Goal: Find contact information: Find contact information

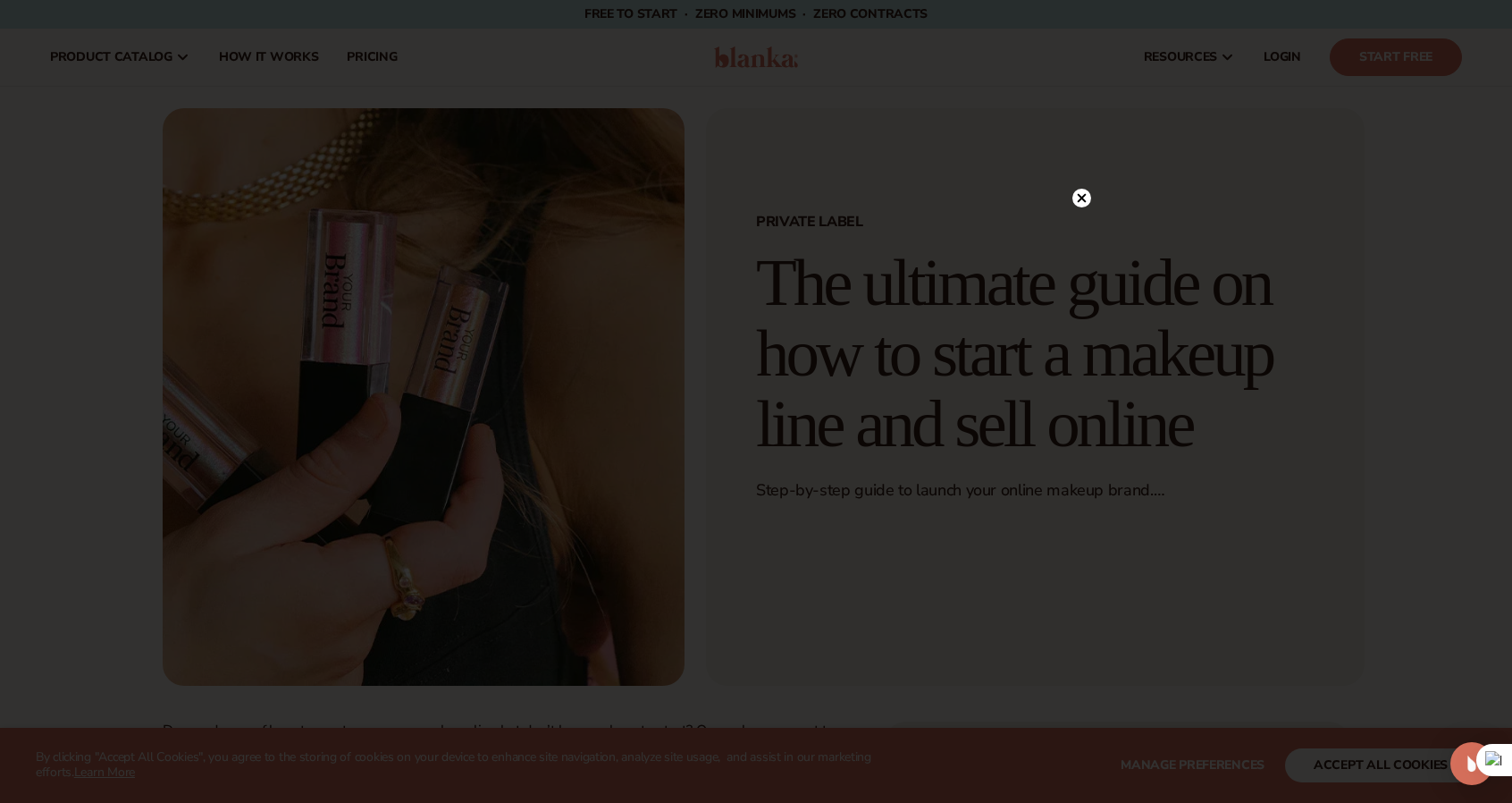
click at [1083, 200] on icon at bounding box center [1082, 197] width 9 height 9
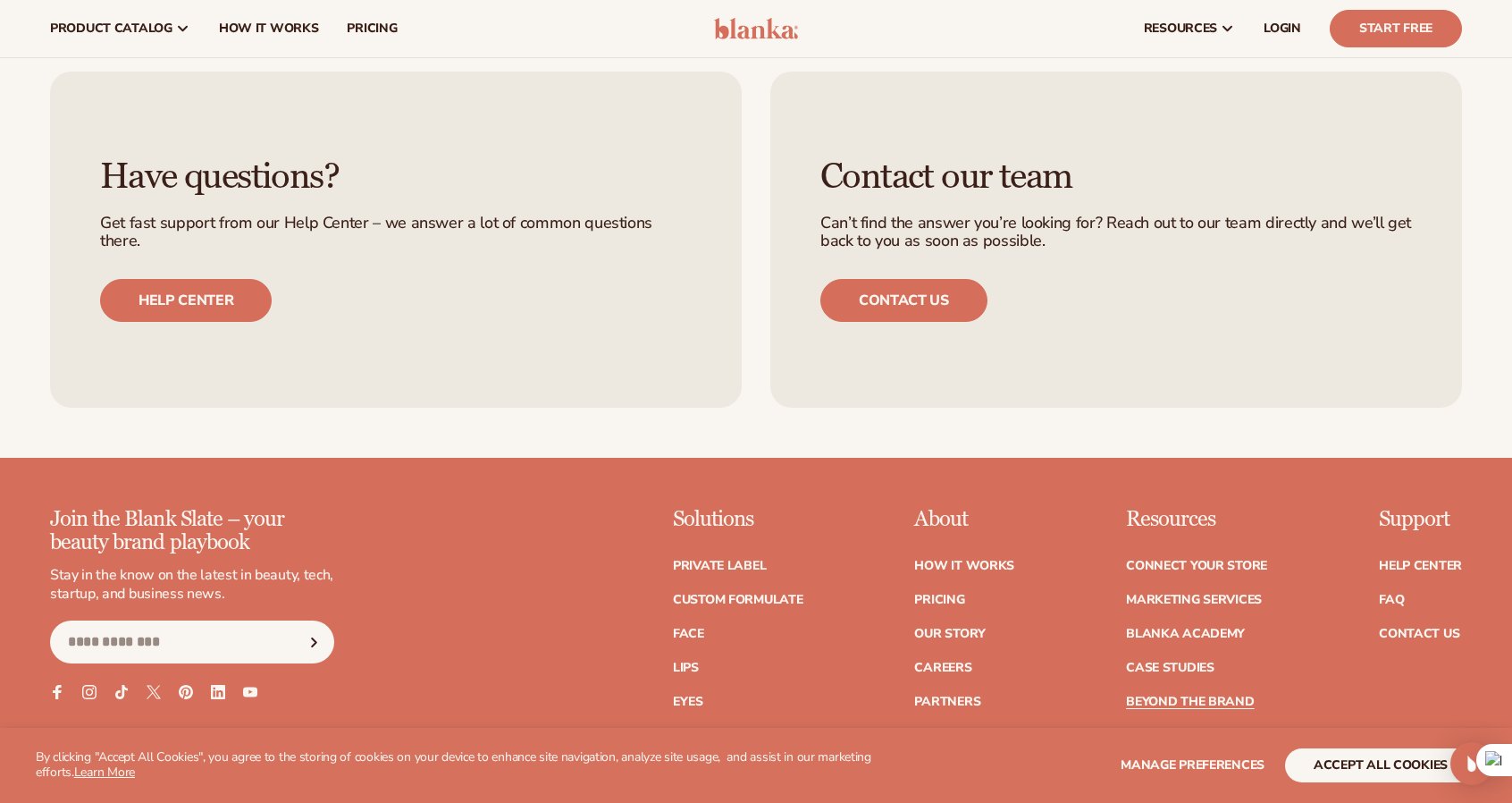
scroll to position [2235, 0]
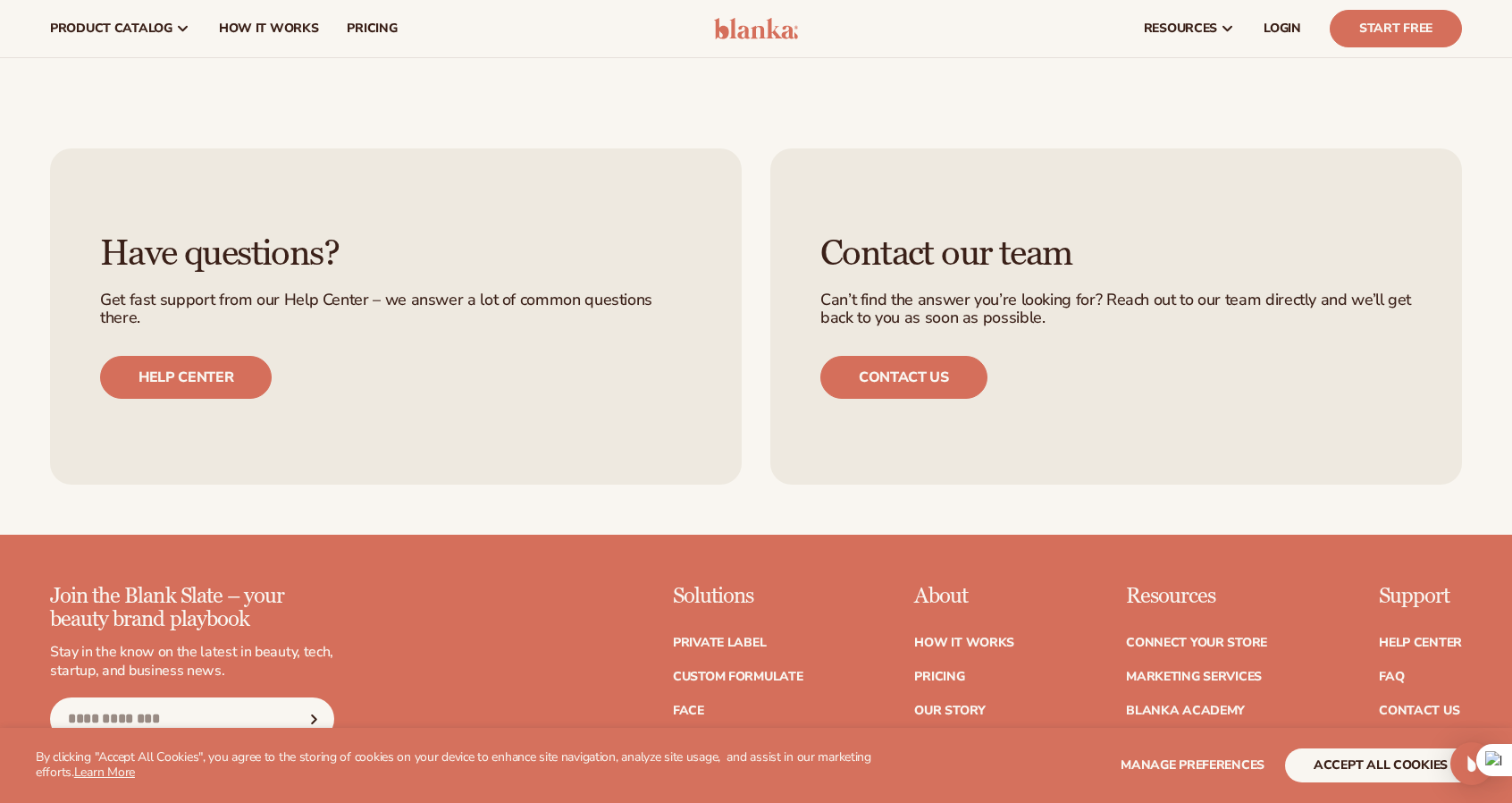
click at [990, 378] on div "Contact our team Can’t find the answer you’re looking for? Reach out to our tea…" at bounding box center [1117, 317] width 692 height 336
click at [964, 378] on link "Contact us" at bounding box center [903, 377] width 167 height 43
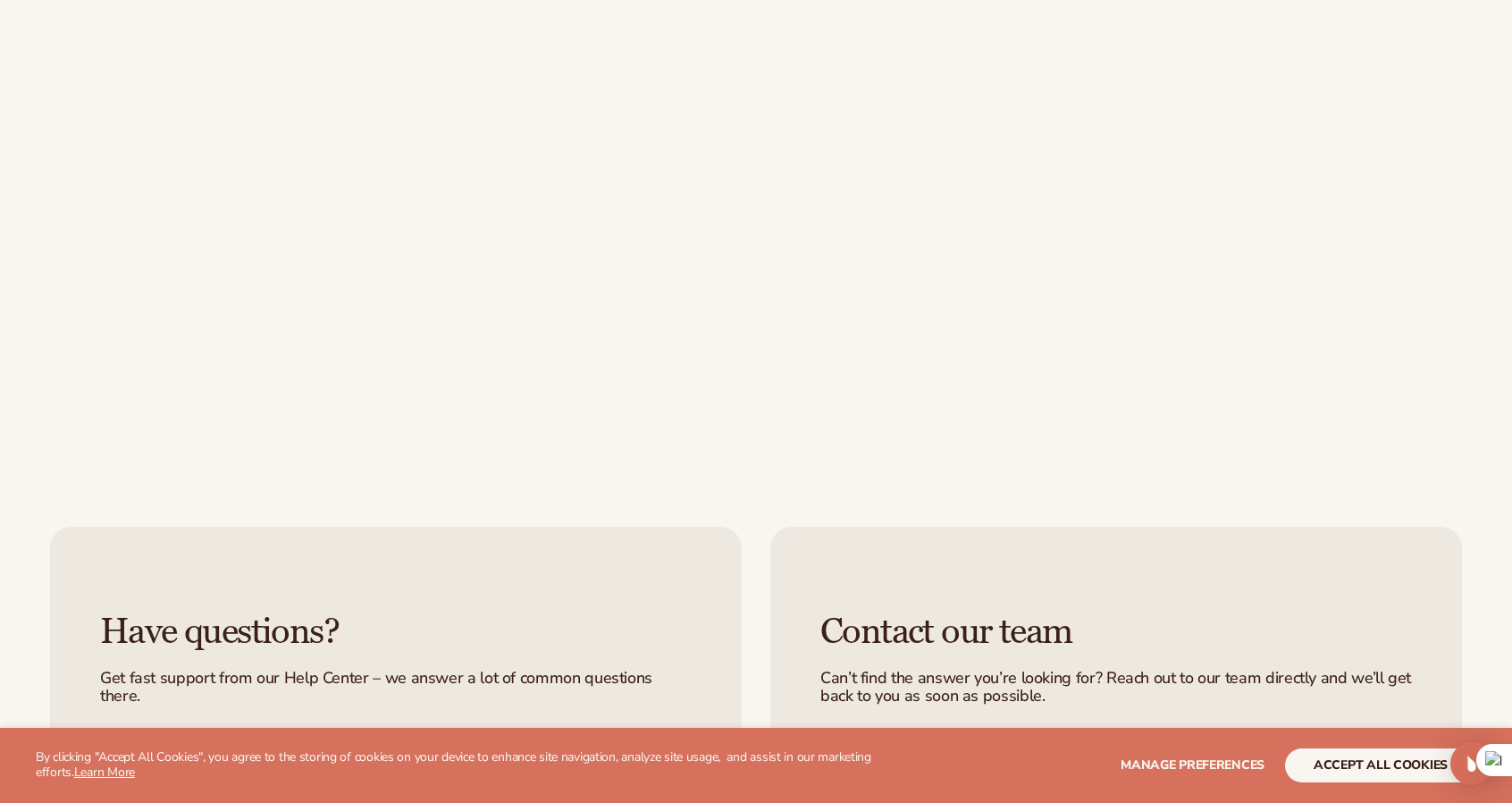
scroll to position [805, 0]
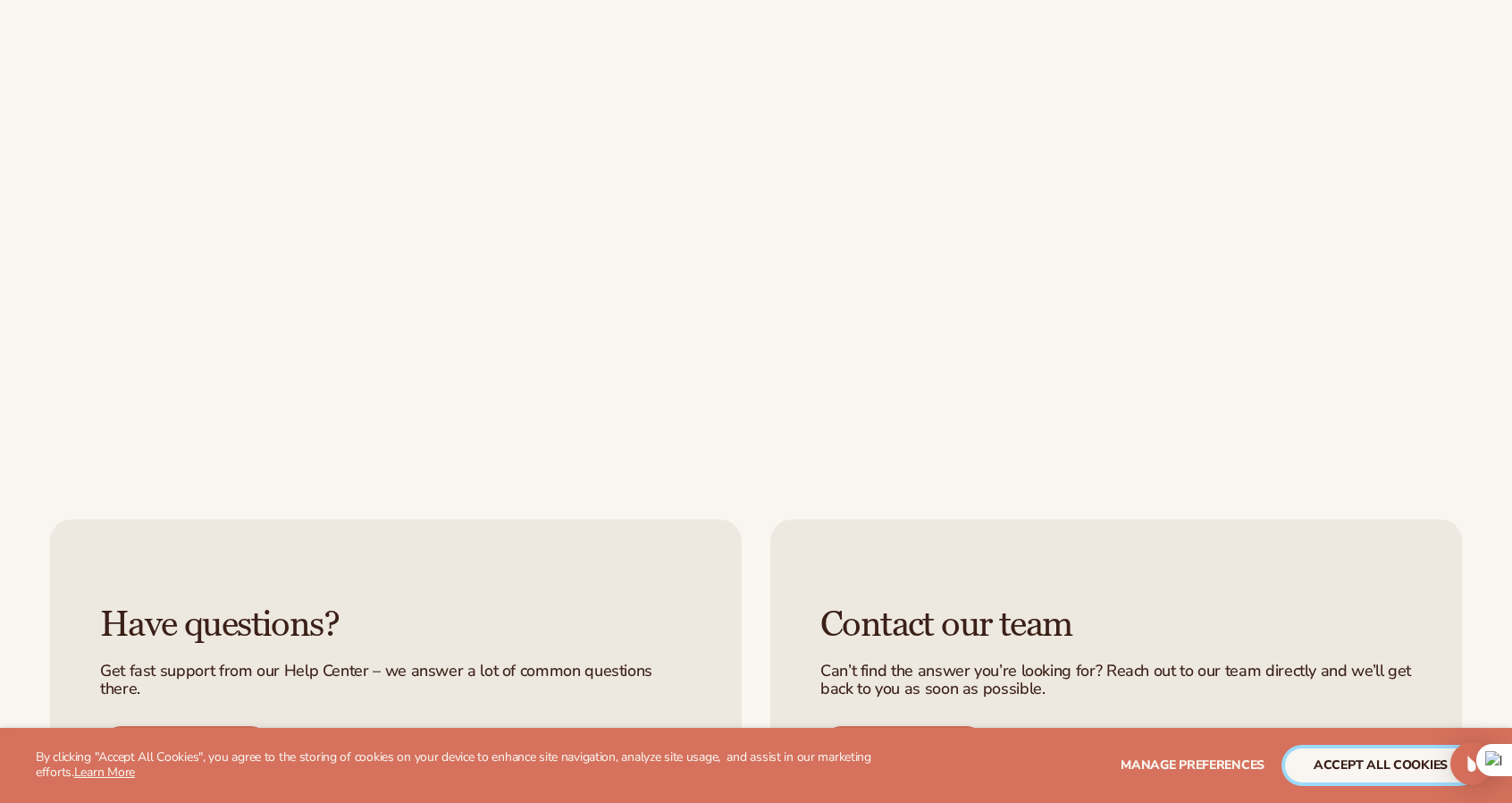
click at [1352, 762] on button "accept all cookies" at bounding box center [1381, 764] width 191 height 34
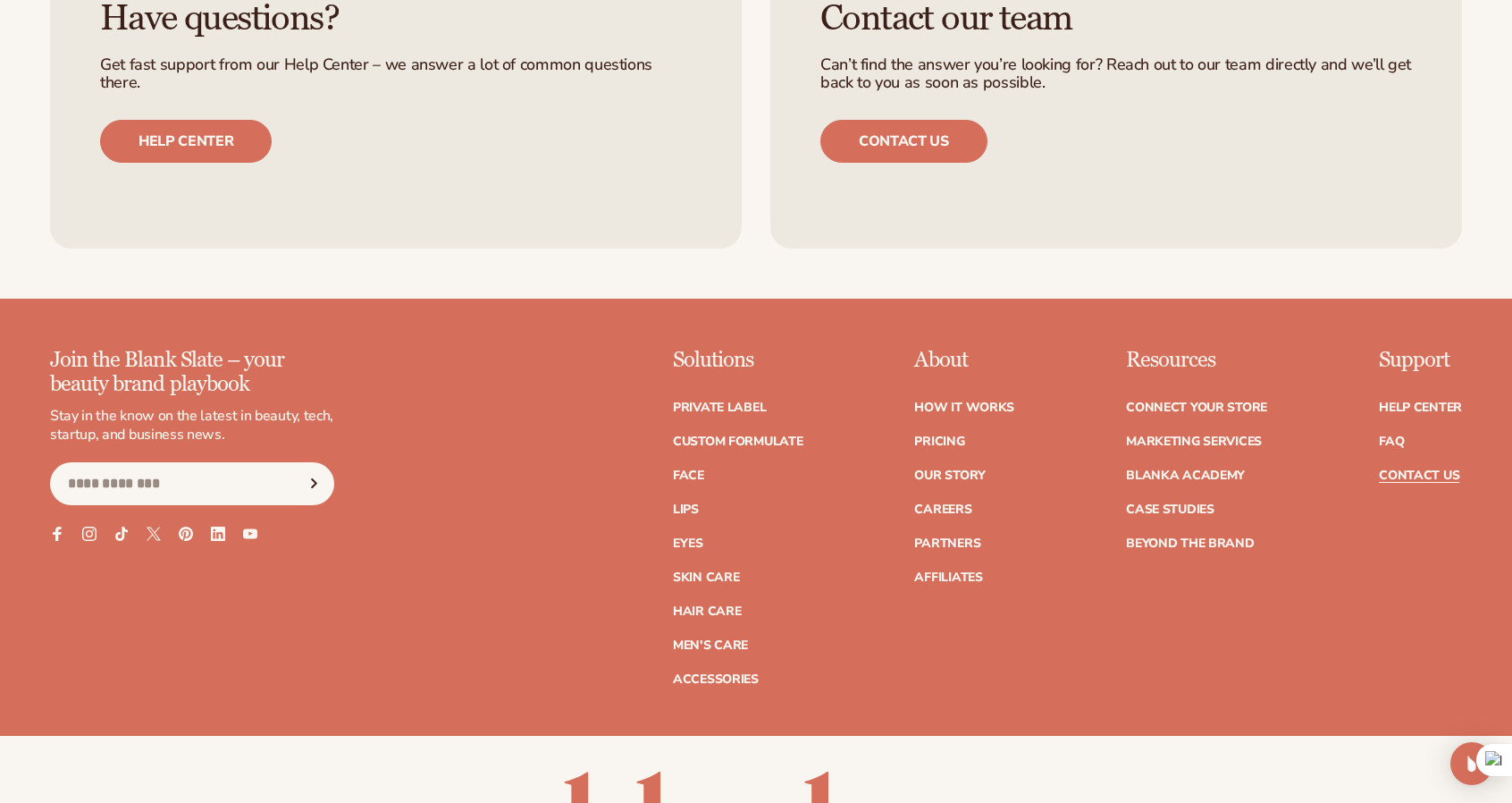
scroll to position [1430, 0]
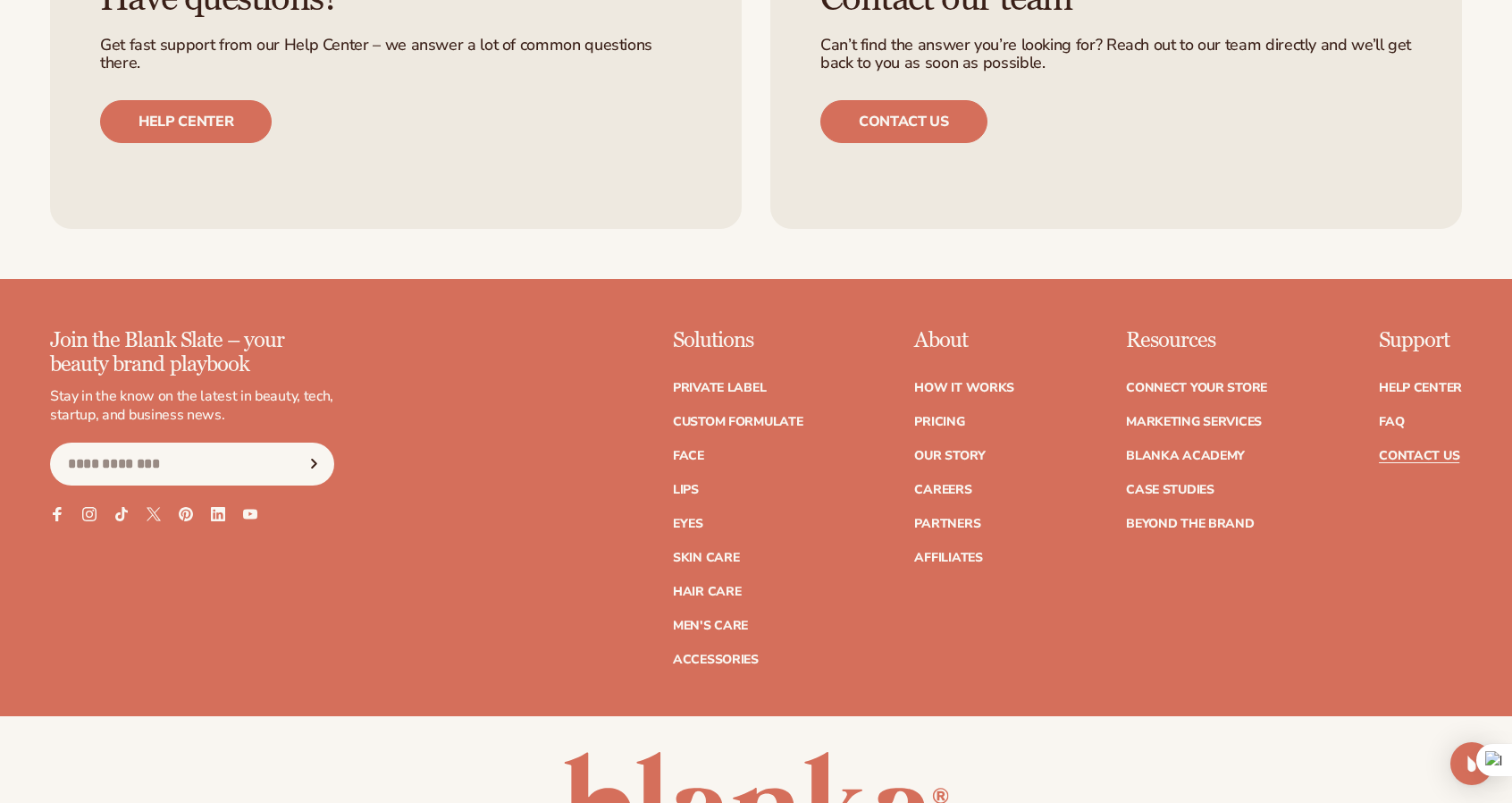
click at [448, 146] on div "Have questions? Get fast support from our Help Center – we answer a lot of comm…" at bounding box center [396, 62] width 692 height 336
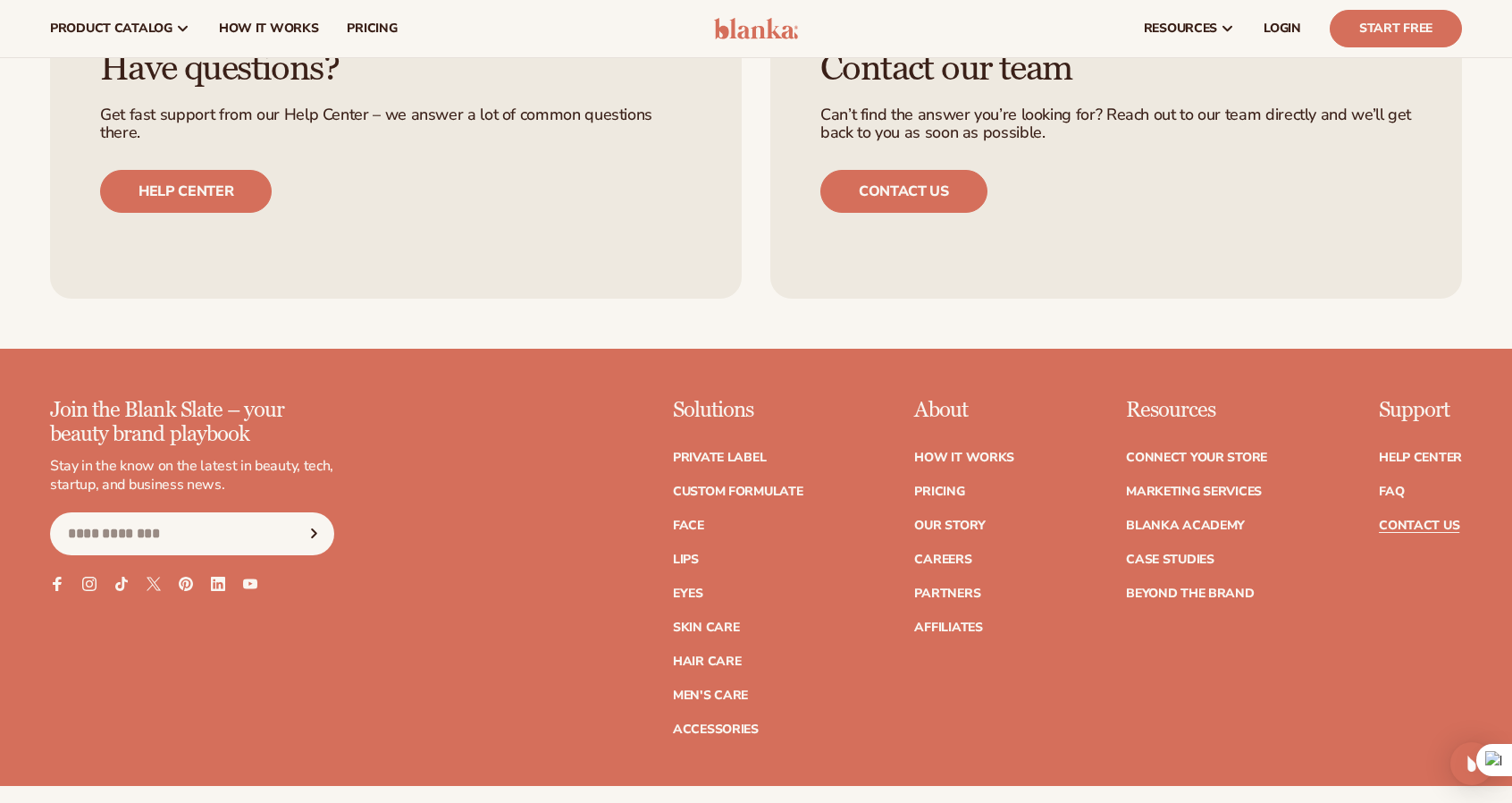
scroll to position [984, 0]
